Goal: Information Seeking & Learning: Check status

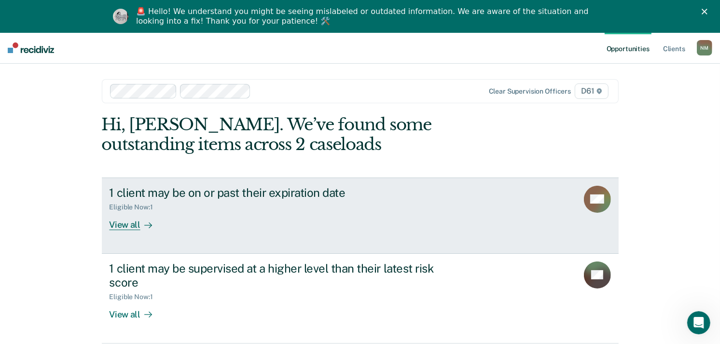
click at [249, 224] on div "1 client may be on or past their expiration date Eligible Now : 1 View all" at bounding box center [291, 208] width 362 height 44
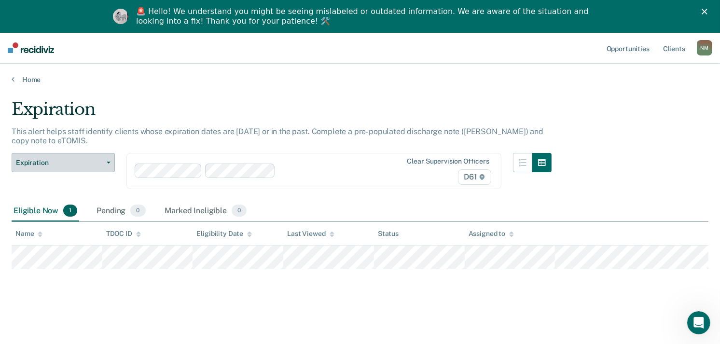
click at [92, 166] on span "Expiration" at bounding box center [59, 163] width 87 height 8
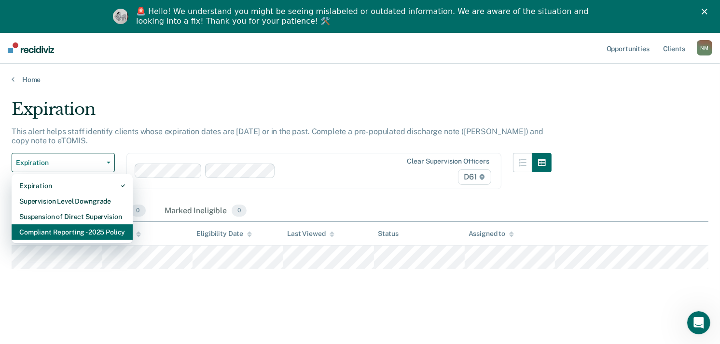
click at [96, 229] on div "Compliant Reporting - 2025 Policy" at bounding box center [72, 231] width 106 height 15
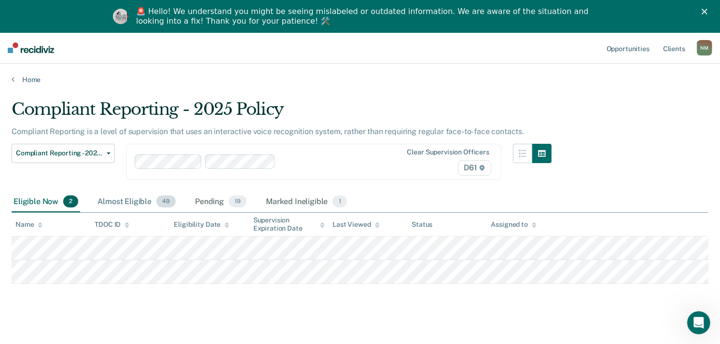
click at [119, 201] on div "Almost Eligible 49" at bounding box center [137, 202] width 82 height 21
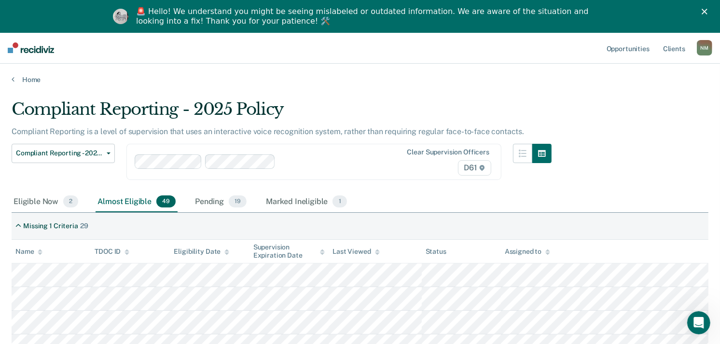
drag, startPoint x: 39, startPoint y: 251, endPoint x: 63, endPoint y: 261, distance: 25.5
click at [39, 251] on icon at bounding box center [40, 252] width 5 height 6
click at [201, 203] on div "Pending 19" at bounding box center [221, 202] width 56 height 21
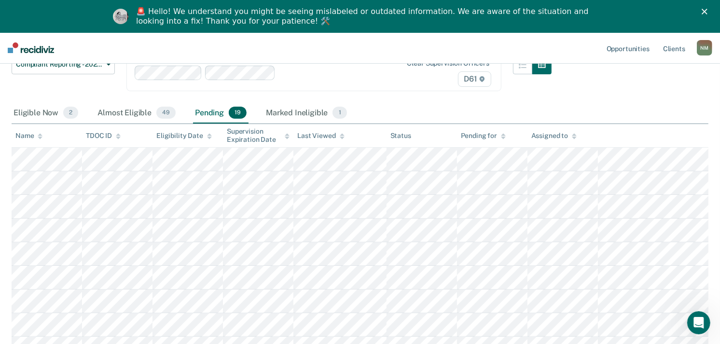
scroll to position [35, 0]
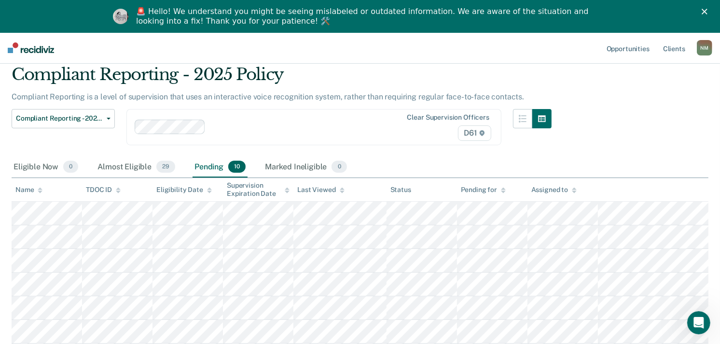
click at [38, 190] on icon at bounding box center [40, 190] width 5 height 6
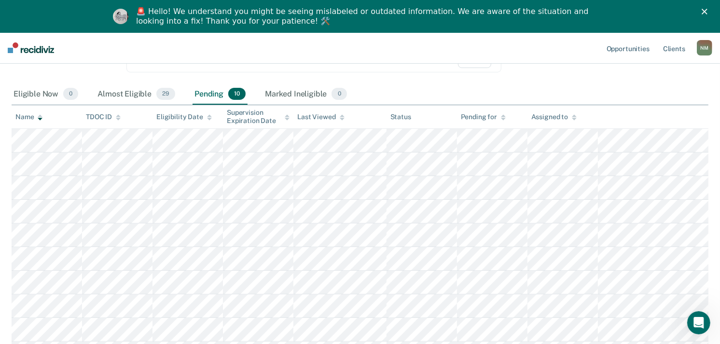
scroll to position [88, 0]
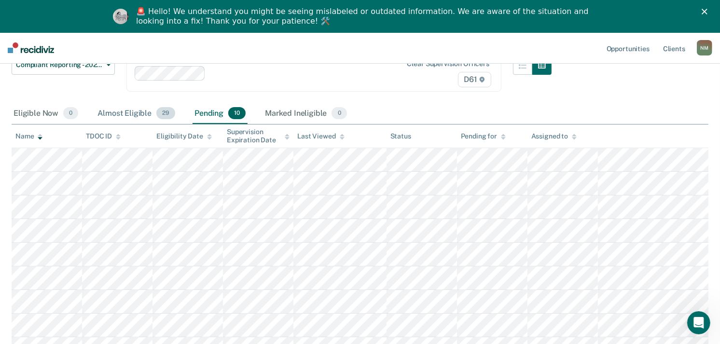
drag, startPoint x: 109, startPoint y: 115, endPoint x: 107, endPoint y: 121, distance: 6.4
click at [108, 114] on div "Almost Eligible 29" at bounding box center [137, 113] width 82 height 21
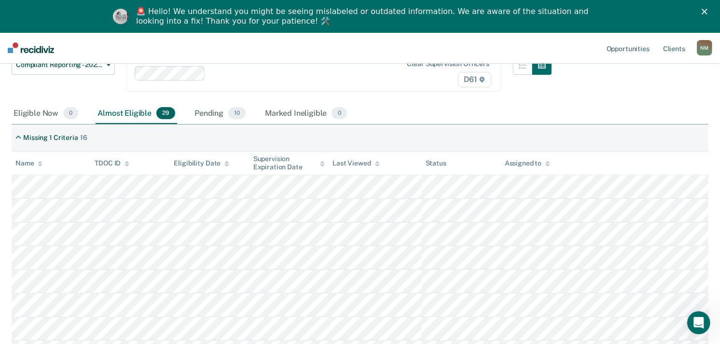
click at [35, 163] on div "Name" at bounding box center [28, 163] width 27 height 8
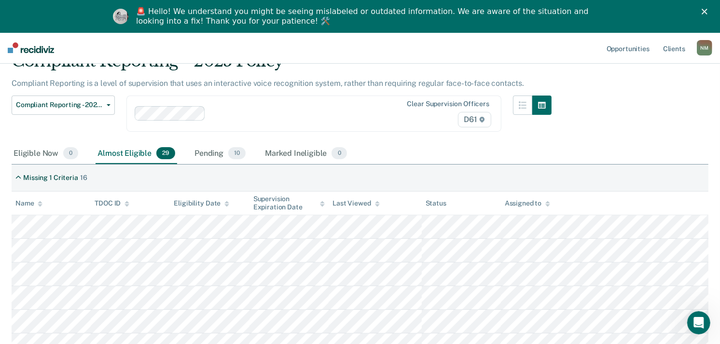
scroll to position [27, 0]
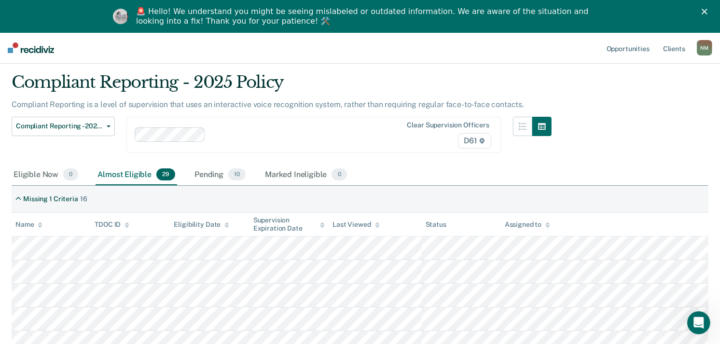
click at [35, 179] on div "Eligible Now 0" at bounding box center [46, 175] width 69 height 21
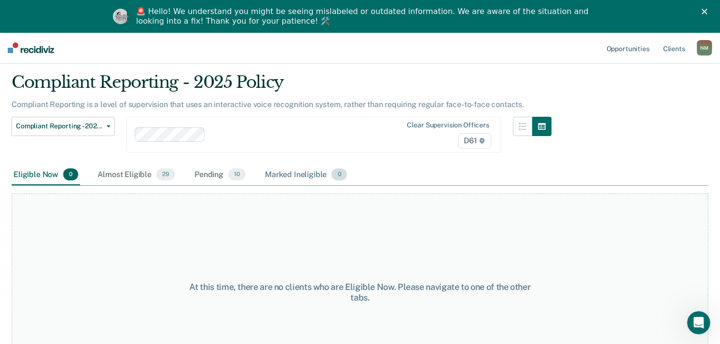
click at [283, 177] on div "Marked Ineligible 0" at bounding box center [306, 175] width 86 height 21
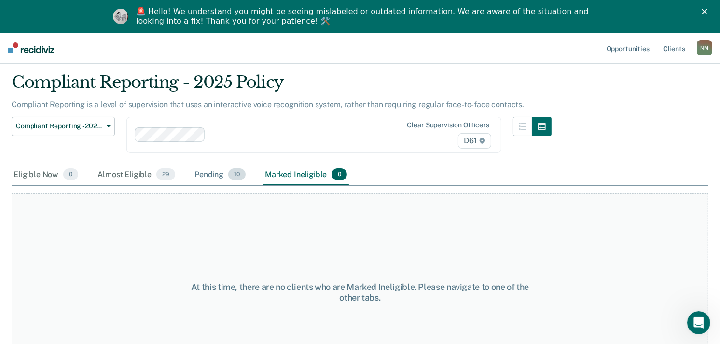
click at [224, 174] on div "Pending 10" at bounding box center [220, 175] width 55 height 21
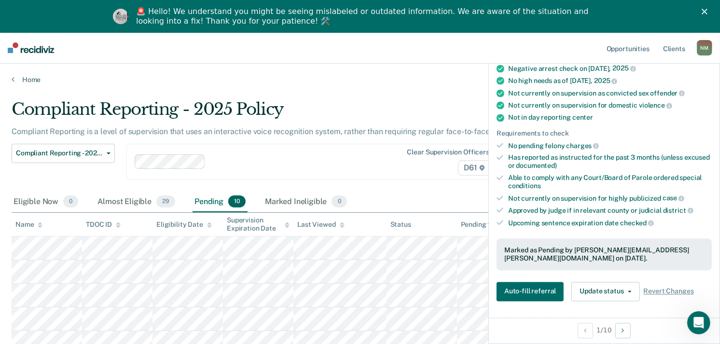
scroll to position [214, 0]
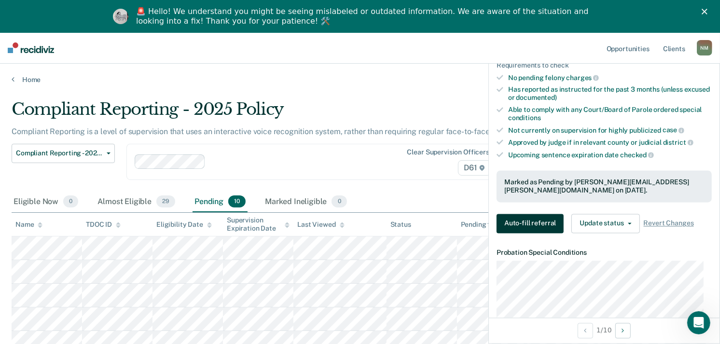
click at [520, 216] on button "Auto-fill referral" at bounding box center [530, 223] width 67 height 19
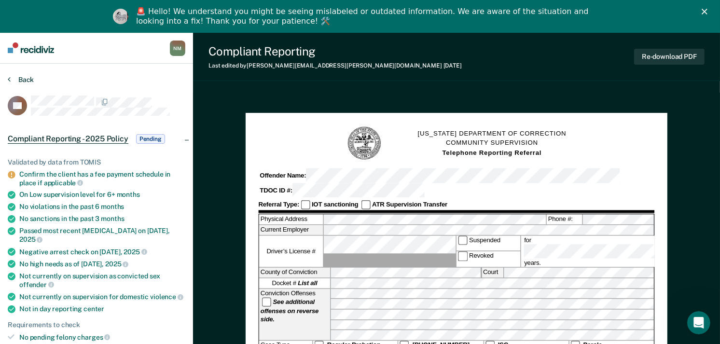
click at [18, 78] on button "Back" at bounding box center [21, 79] width 26 height 9
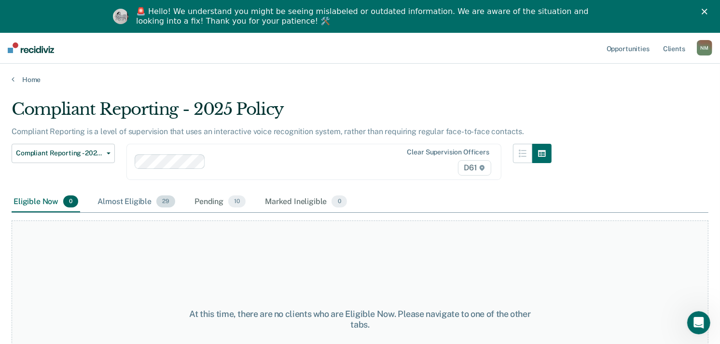
click at [131, 204] on div "Almost Eligible 29" at bounding box center [137, 202] width 82 height 21
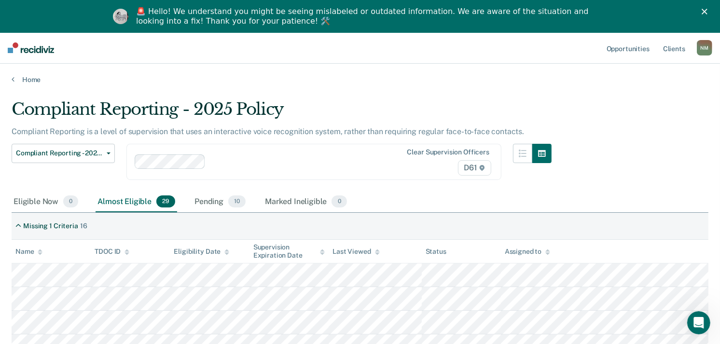
click at [38, 253] on icon at bounding box center [40, 252] width 5 height 6
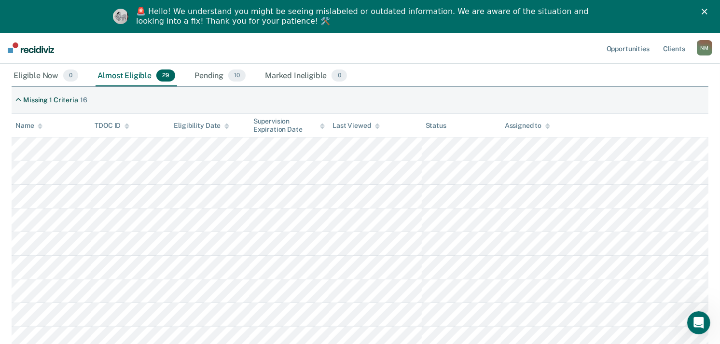
scroll to position [107, 0]
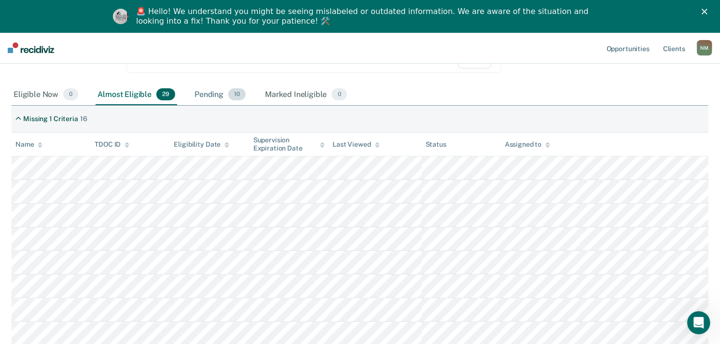
click at [221, 97] on div "Pending 10" at bounding box center [220, 94] width 55 height 21
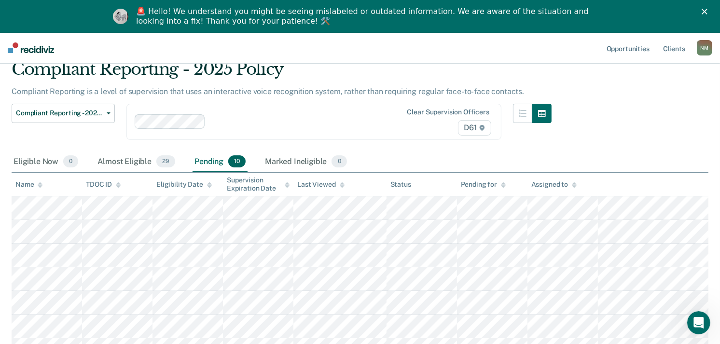
scroll to position [0, 0]
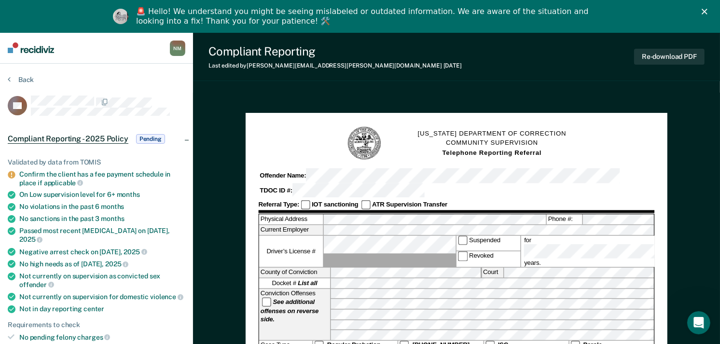
click at [286, 178] on div "Offender Name:" at bounding box center [440, 175] width 363 height 14
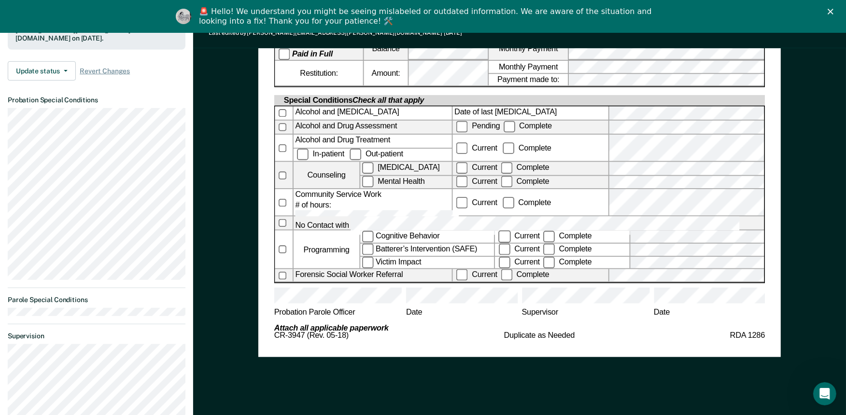
scroll to position [643, 0]
